Goal: Check status: Check status

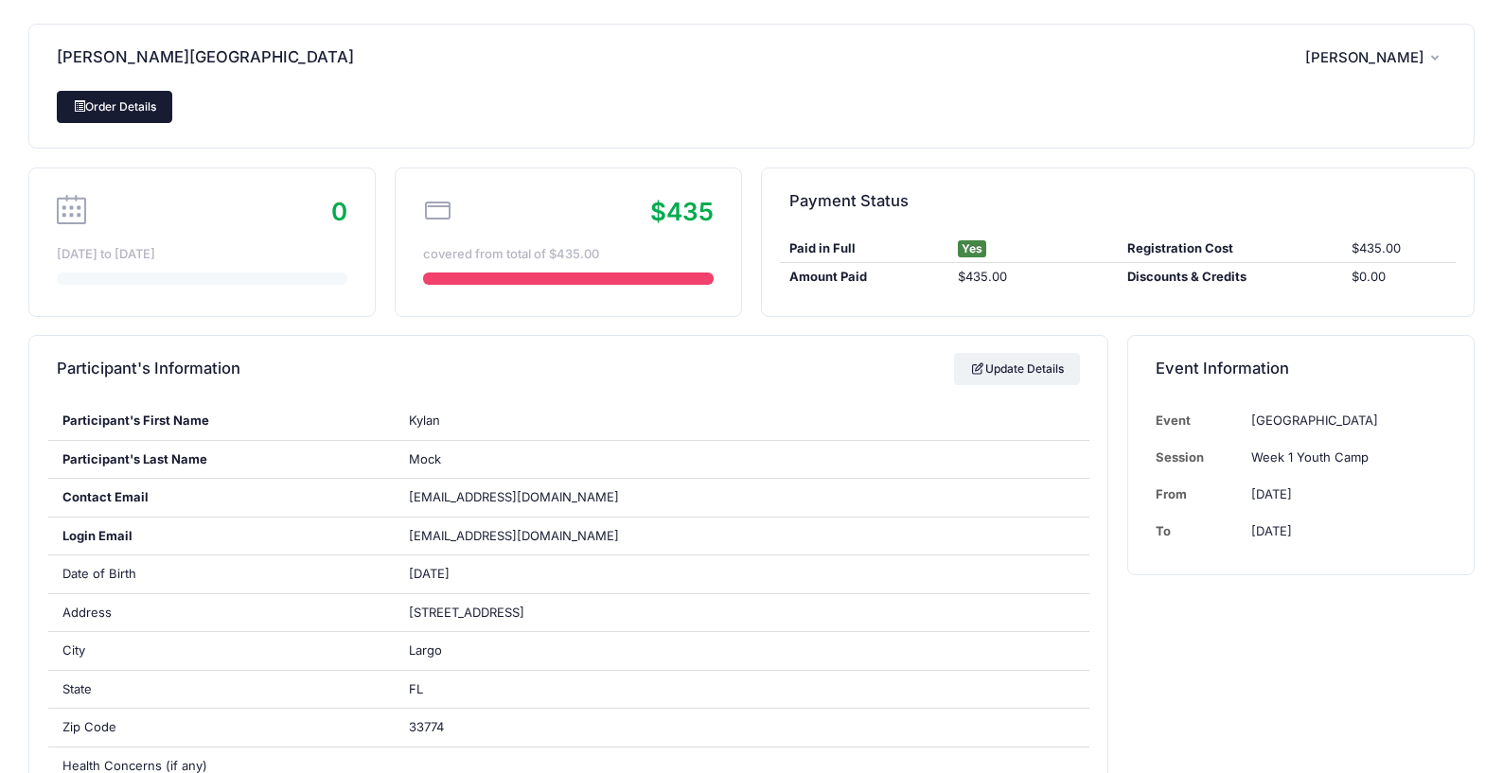
click at [97, 97] on link "Order Details" at bounding box center [114, 107] width 115 height 32
click at [994, 365] on link "Update Details" at bounding box center [1017, 369] width 126 height 32
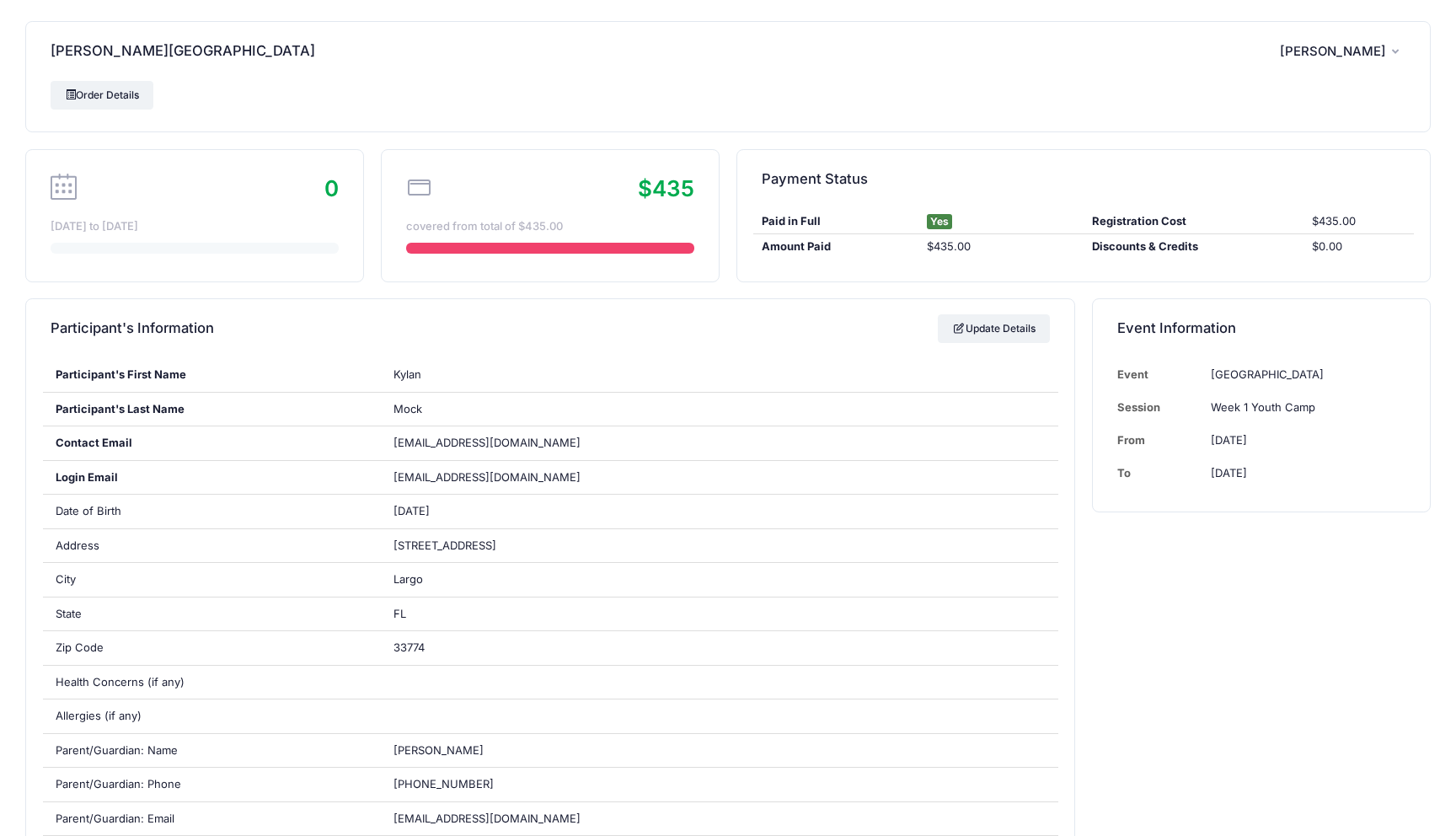
click at [545, 51] on div "Mock, Kylan SM Stephanie Mock My Account Logout" at bounding box center [728, 52] width 1404 height 59
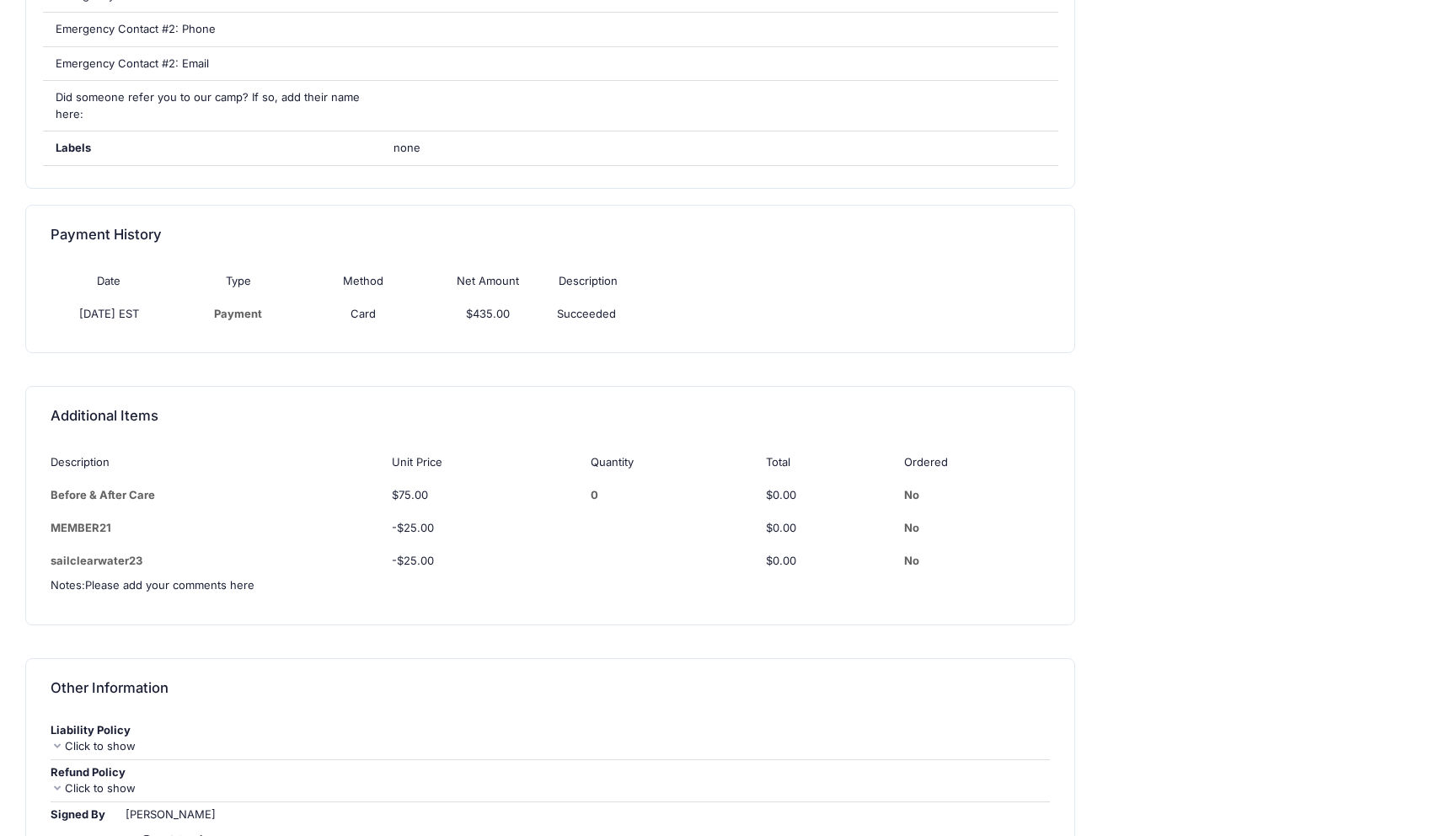
scroll to position [1118, 0]
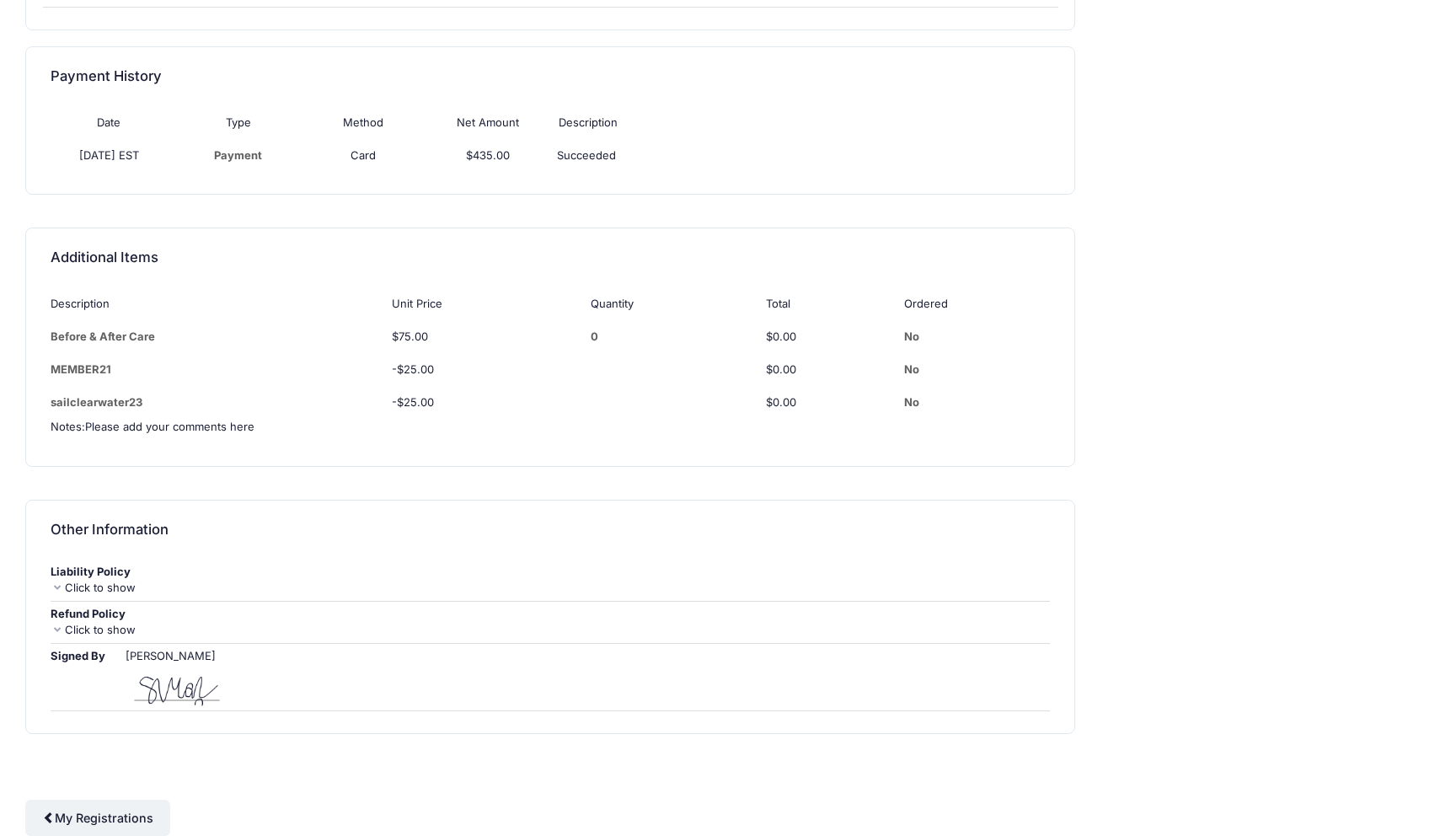
copy div "Mock, [PERSON_NAME] [PERSON_NAME] My Account Logout Order Details 0 [DATE] to […"
